Goal: Check status: Check status

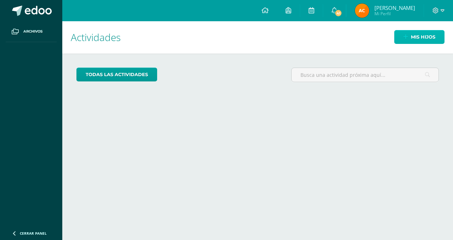
click at [414, 41] on span "Mis hijos" at bounding box center [423, 36] width 24 height 13
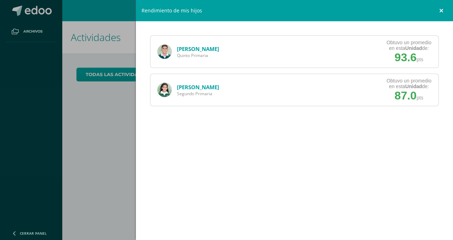
click at [441, 15] on link at bounding box center [442, 10] width 21 height 21
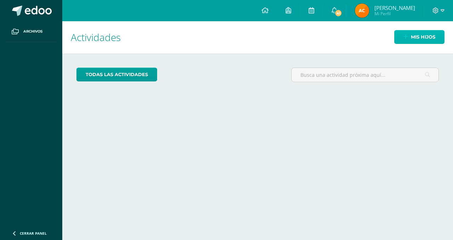
click at [422, 35] on span "Mis hijos" at bounding box center [423, 36] width 24 height 13
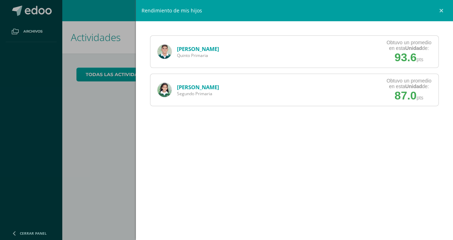
click at [193, 86] on link "[PERSON_NAME]" at bounding box center [198, 87] width 42 height 7
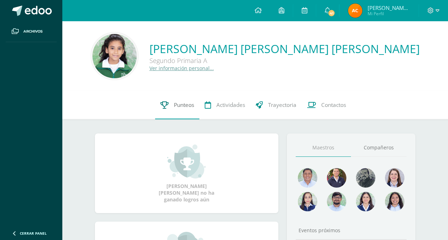
click at [169, 108] on link "Punteos" at bounding box center [177, 105] width 44 height 28
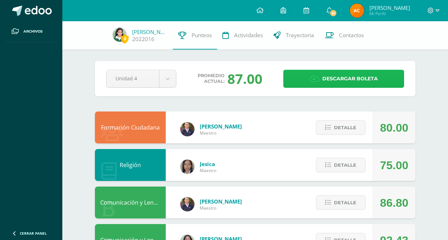
click at [327, 79] on span "Descargar boleta" at bounding box center [350, 78] width 56 height 17
